Goal: Find specific page/section: Find specific page/section

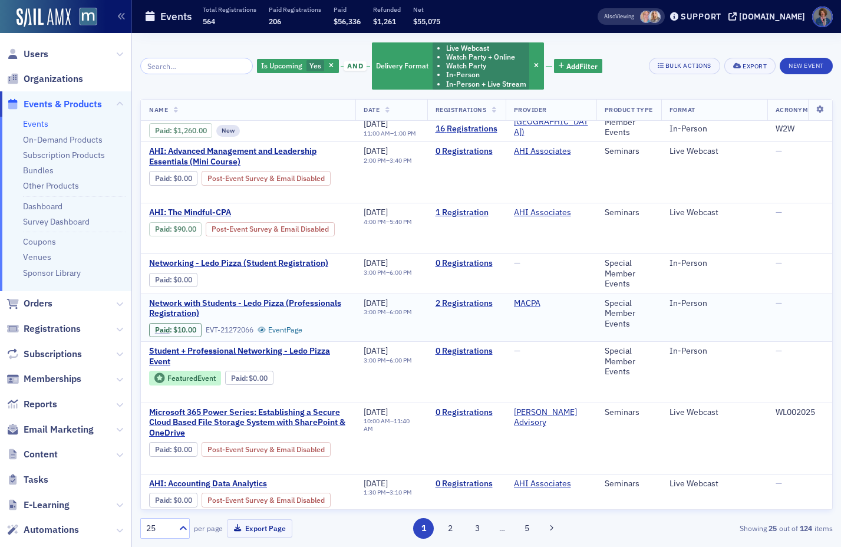
scroll to position [1112, 0]
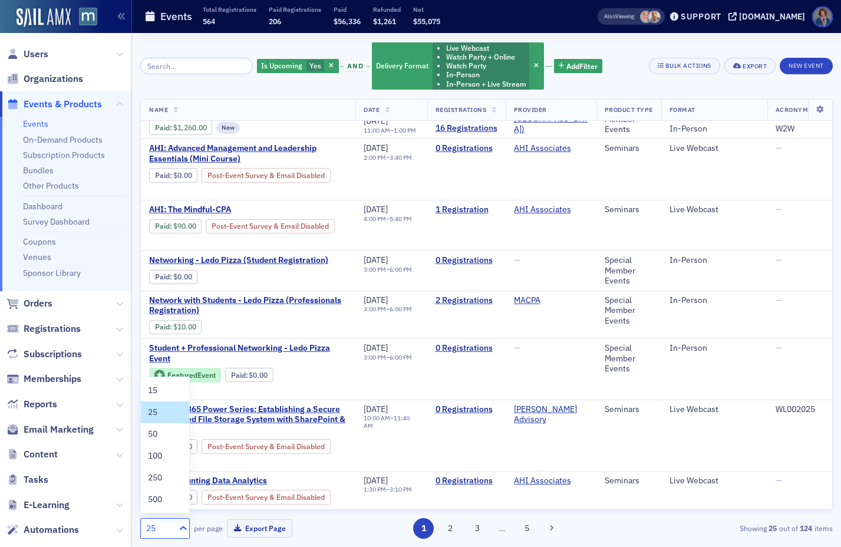
click at [178, 528] on icon at bounding box center [183, 528] width 12 height 12
click at [160, 435] on div "50" at bounding box center [165, 434] width 34 height 12
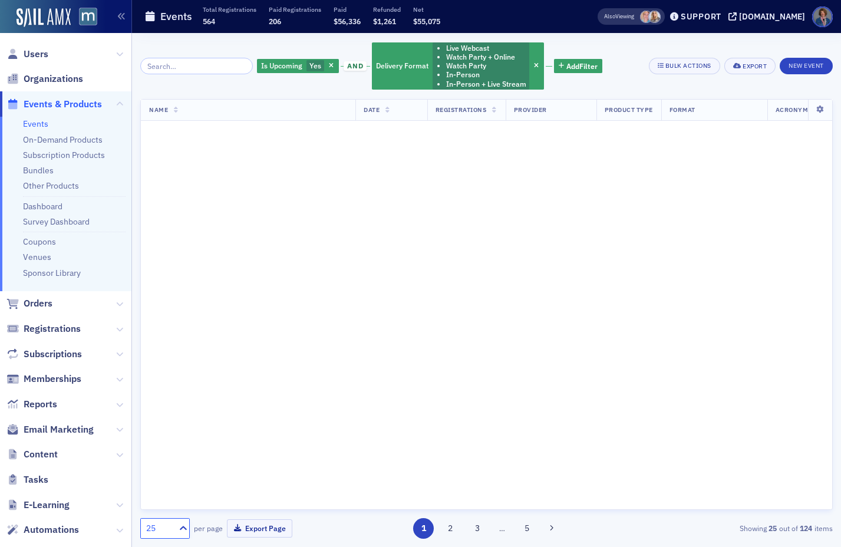
scroll to position [0, 0]
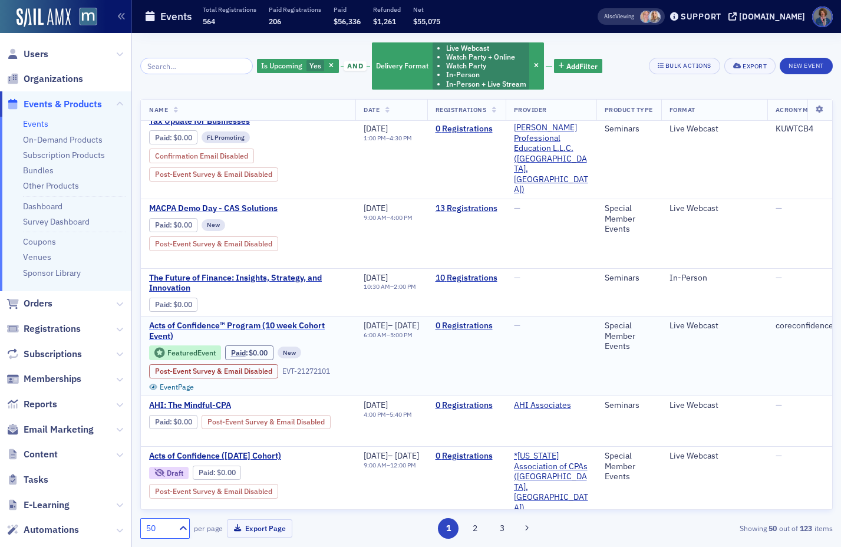
scroll to position [1587, 0]
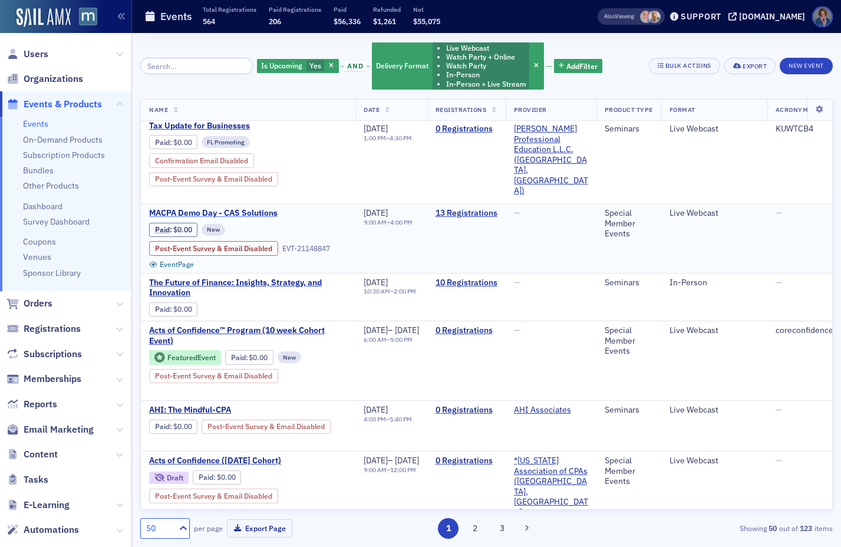
click at [232, 208] on span "MACPA Demo Day - CAS Solutions" at bounding box center [248, 213] width 198 height 11
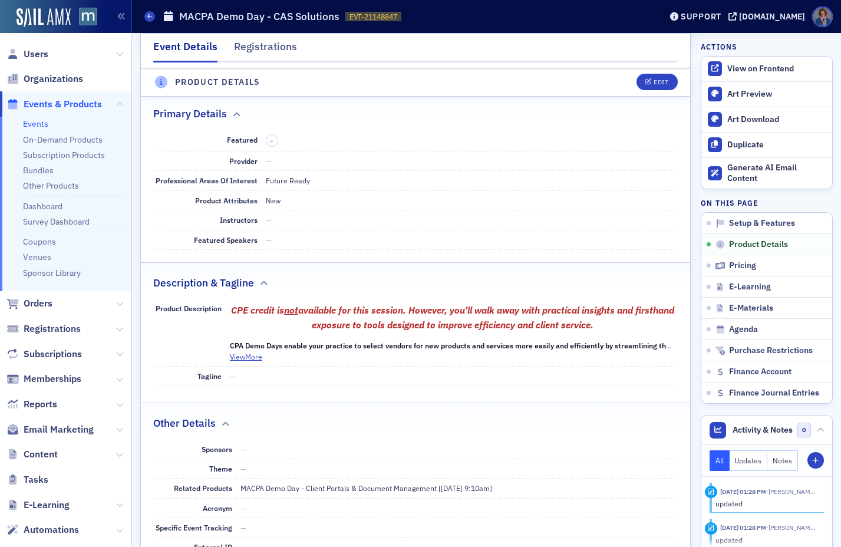
scroll to position [358, 0]
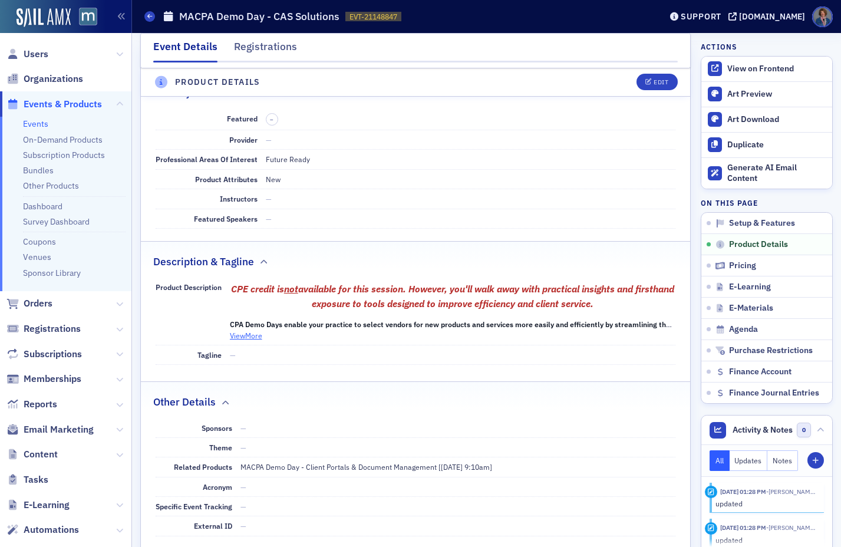
click at [252, 338] on button "View More" at bounding box center [246, 335] width 32 height 11
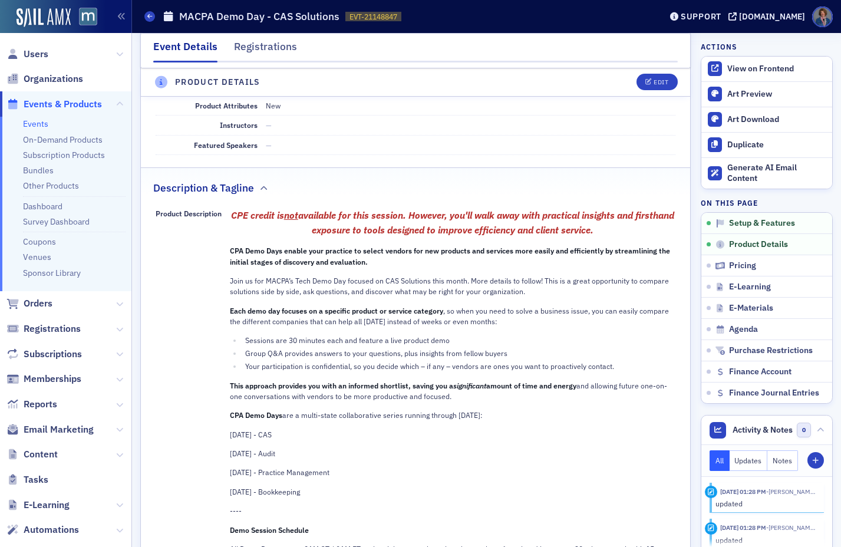
scroll to position [0, 0]
